Goal: Task Accomplishment & Management: Manage account settings

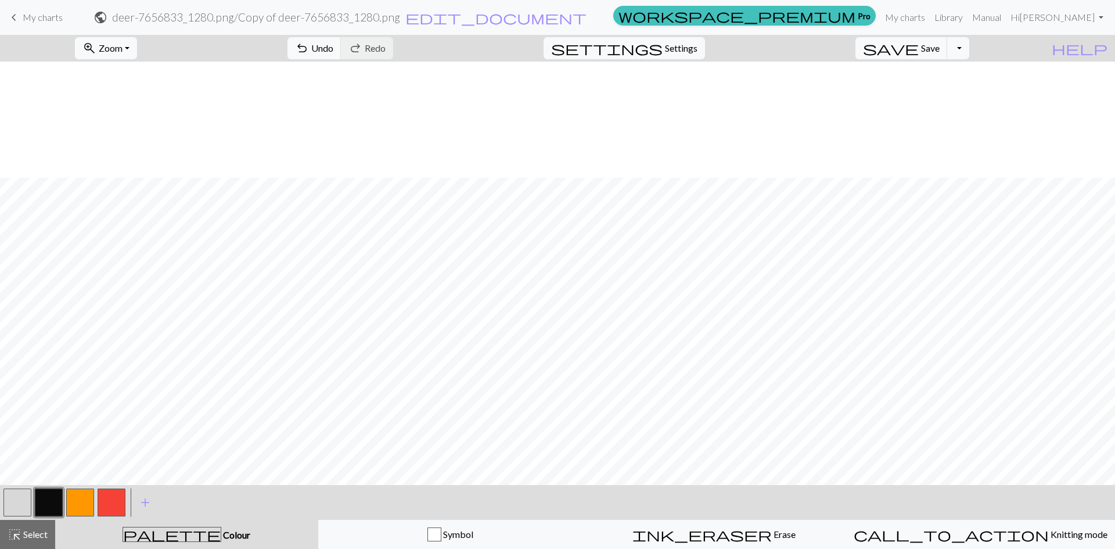
scroll to position [116, 0]
click at [939, 51] on span "Save" at bounding box center [930, 47] width 19 height 11
click at [942, 51] on div "Oh no! The chart couldn't be saved this time. Here are some things you can try …" at bounding box center [557, 110] width 1115 height 221
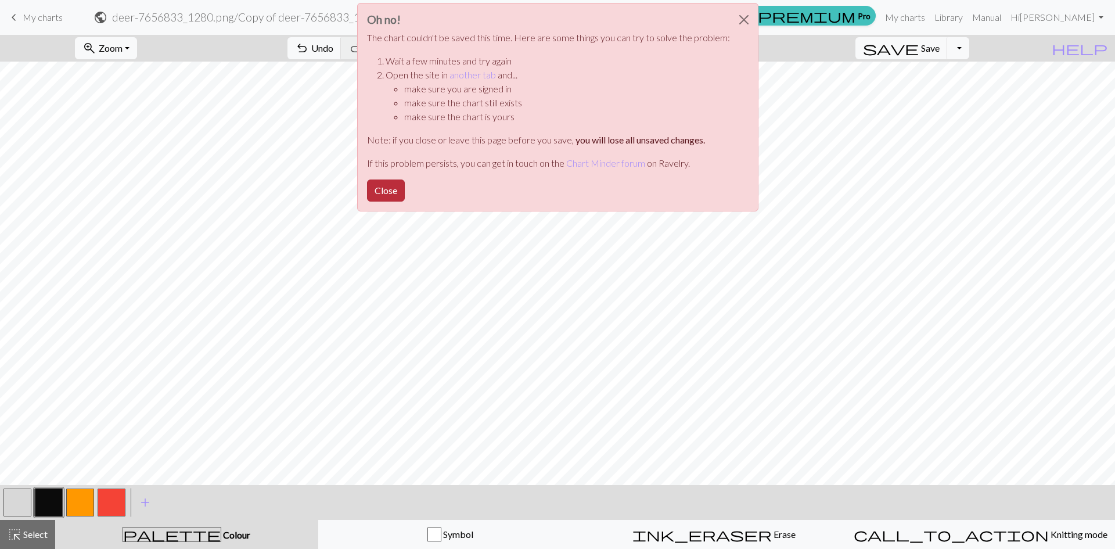
click at [384, 190] on button "Close" at bounding box center [386, 190] width 38 height 22
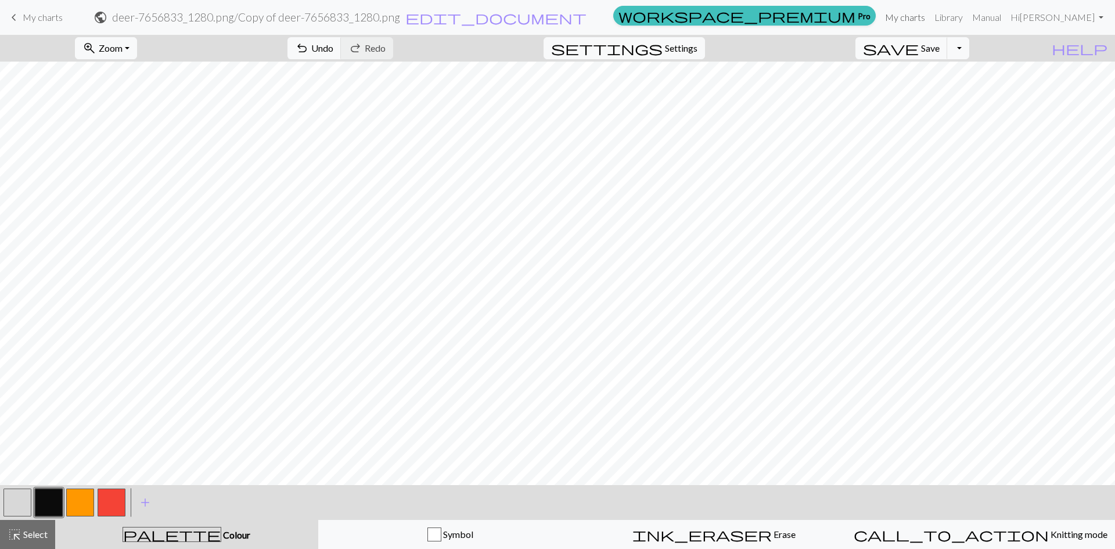
click at [929, 17] on link "My charts" at bounding box center [904, 17] width 49 height 23
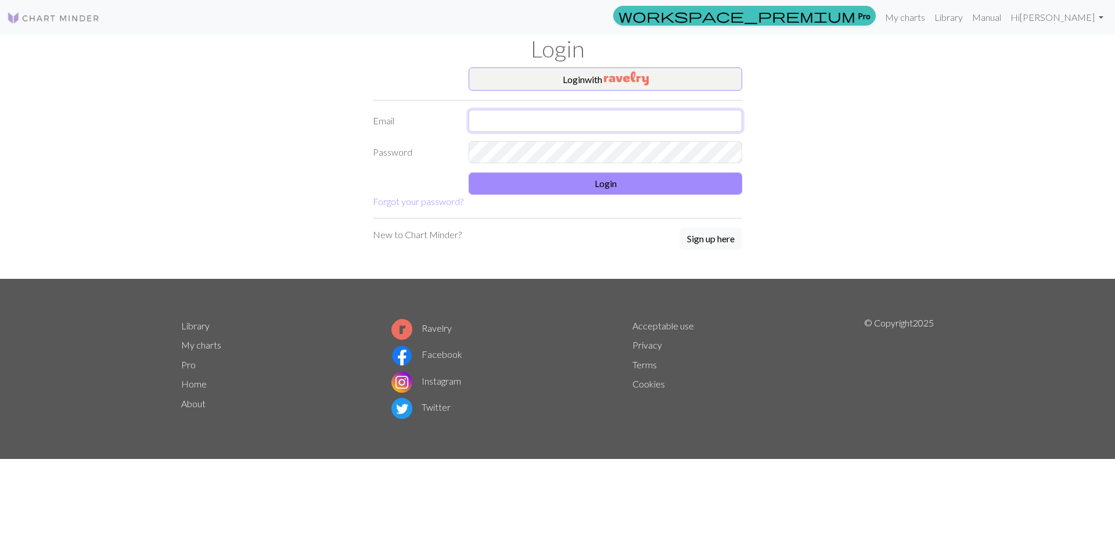
click at [571, 121] on input "text" at bounding box center [604, 121] width 273 height 22
type input "[EMAIL_ADDRESS][DOMAIN_NAME]"
click at [585, 182] on button "Login" at bounding box center [604, 183] width 273 height 22
click at [515, 122] on input "text" at bounding box center [604, 121] width 273 height 22
type input "[EMAIL_ADDRESS][DOMAIN_NAME]"
